Goal: Task Accomplishment & Management: Manage account settings

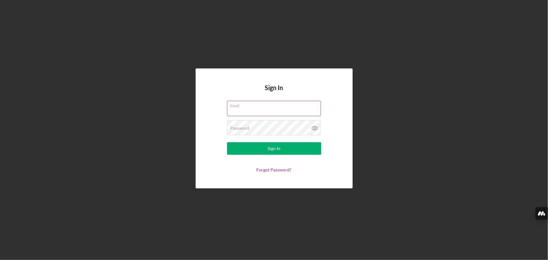
click at [238, 110] on input "Email" at bounding box center [274, 108] width 94 height 15
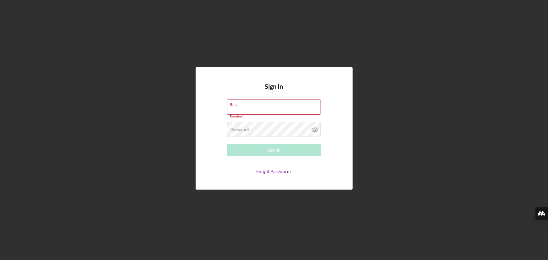
type input "[EMAIL_ADDRESS][DOMAIN_NAME]"
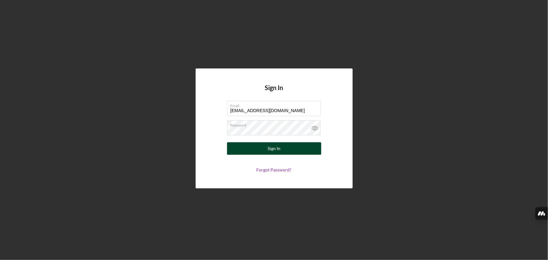
click at [275, 146] on div "Sign In" at bounding box center [274, 148] width 13 height 13
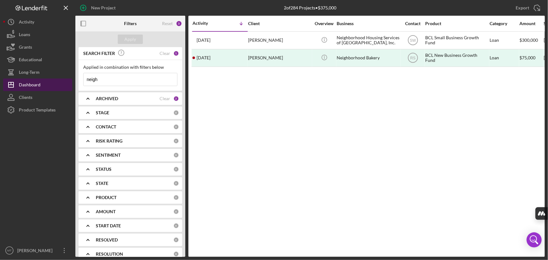
drag, startPoint x: 108, startPoint y: 82, endPoint x: 34, endPoint y: 79, distance: 73.8
click at [35, 82] on div "New Project 2 of 284 Projects • $375,000 neigh Export Icon/Export Filters Reset…" at bounding box center [274, 128] width 542 height 257
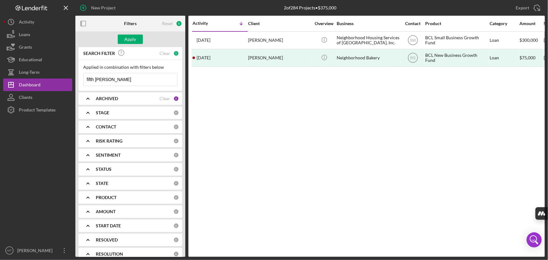
click at [131, 82] on input "fifth [PERSON_NAME]" at bounding box center [131, 79] width 94 height 13
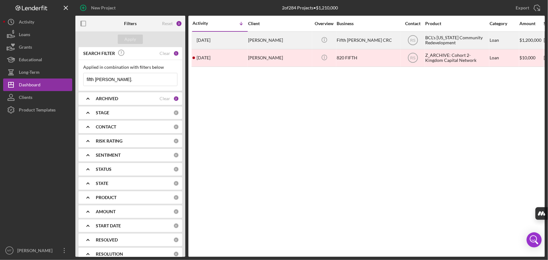
type input "fifth [PERSON_NAME]."
click at [282, 36] on div "[PERSON_NAME]" at bounding box center [279, 40] width 63 height 17
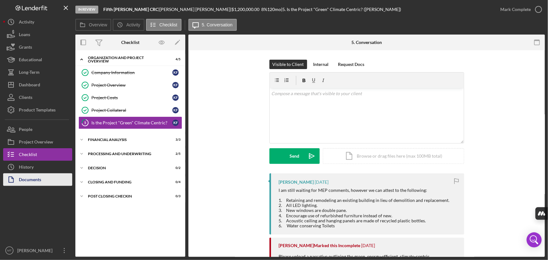
click at [46, 183] on button "Documents" at bounding box center [37, 179] width 69 height 13
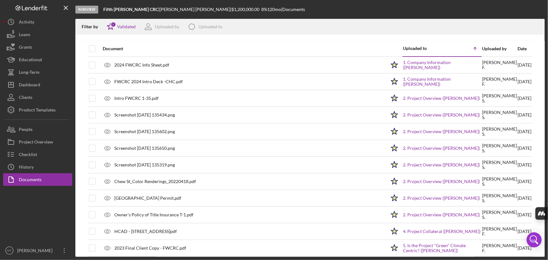
click at [98, 47] on div at bounding box center [97, 48] width 3 height 15
click at [95, 50] on input "checkbox" at bounding box center [92, 49] width 6 height 6
checkbox input "true"
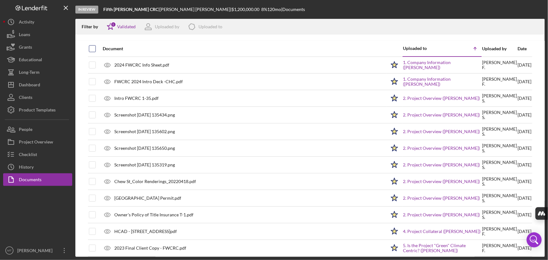
checkbox input "true"
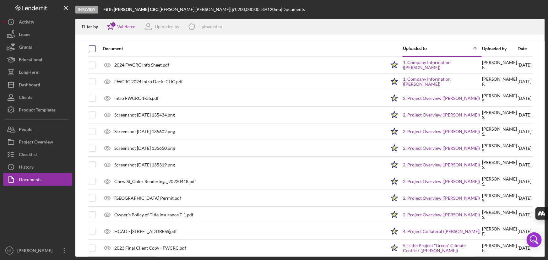
checkbox input "true"
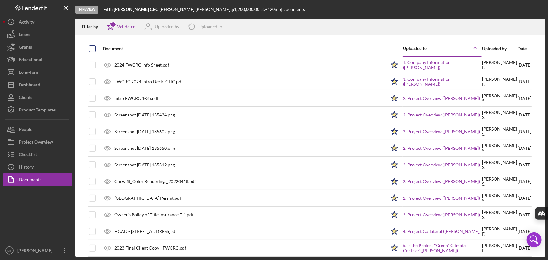
checkbox input "true"
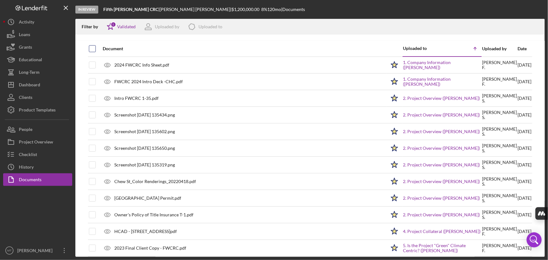
checkbox input "true"
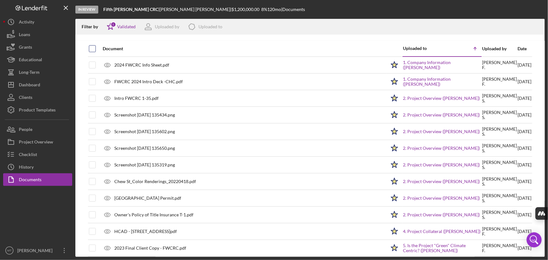
checkbox input "true"
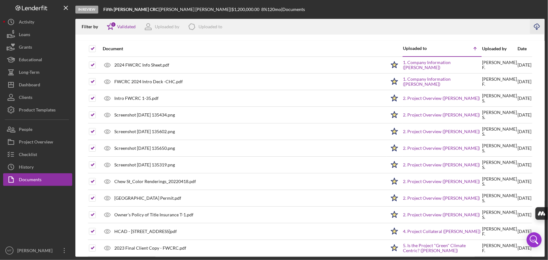
click at [536, 27] on icon "Icon/Download" at bounding box center [537, 27] width 14 height 14
